Goal: Information Seeking & Learning: Find specific page/section

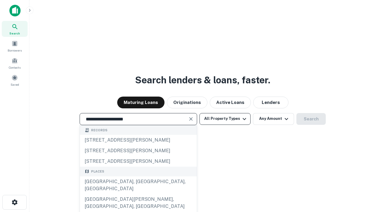
click at [138, 194] on div "[GEOGRAPHIC_DATA], [GEOGRAPHIC_DATA], [GEOGRAPHIC_DATA]" at bounding box center [138, 185] width 117 height 18
click at [225, 118] on button "All Property Types" at bounding box center [225, 119] width 51 height 12
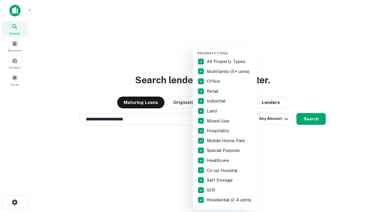
type input "**********"
click at [230, 49] on button "button" at bounding box center [230, 49] width 65 height 0
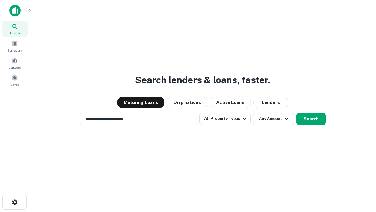
scroll to position [9, 0]
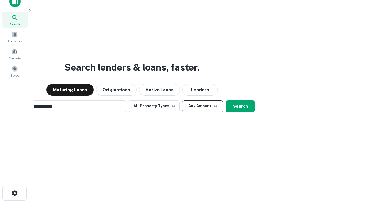
click at [182, 100] on button "Any Amount" at bounding box center [202, 106] width 41 height 12
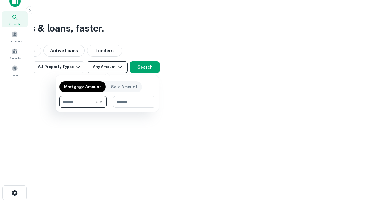
type input "*******"
click at [107, 108] on button "button" at bounding box center [107, 108] width 96 height 0
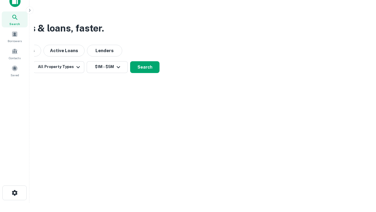
scroll to position [9, 0]
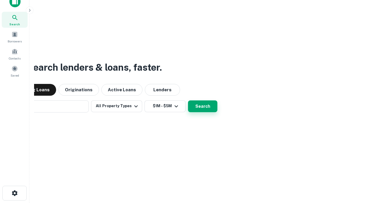
click at [188, 100] on button "Search" at bounding box center [202, 106] width 29 height 12
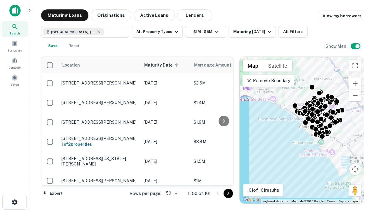
click at [171, 193] on body "Search Borrowers Contacts Saved Maturing Loans Originations Active Loans Lender…" at bounding box center [188, 106] width 376 height 212
click at [171, 178] on li "25" at bounding box center [171, 178] width 17 height 11
